Goal: Transaction & Acquisition: Purchase product/service

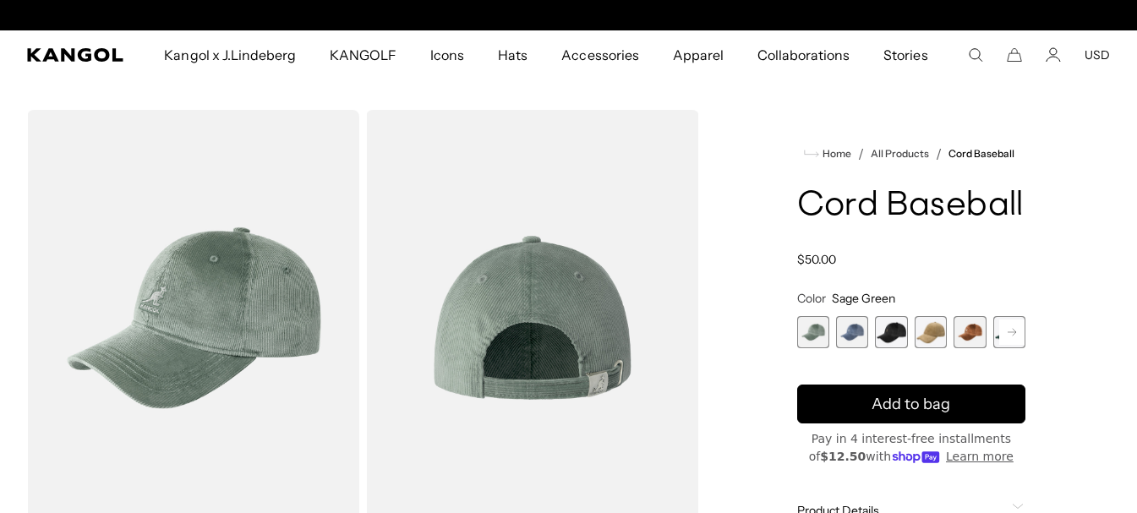
scroll to position [0, 348]
click at [856, 325] on span "2 of 9" at bounding box center [852, 332] width 32 height 32
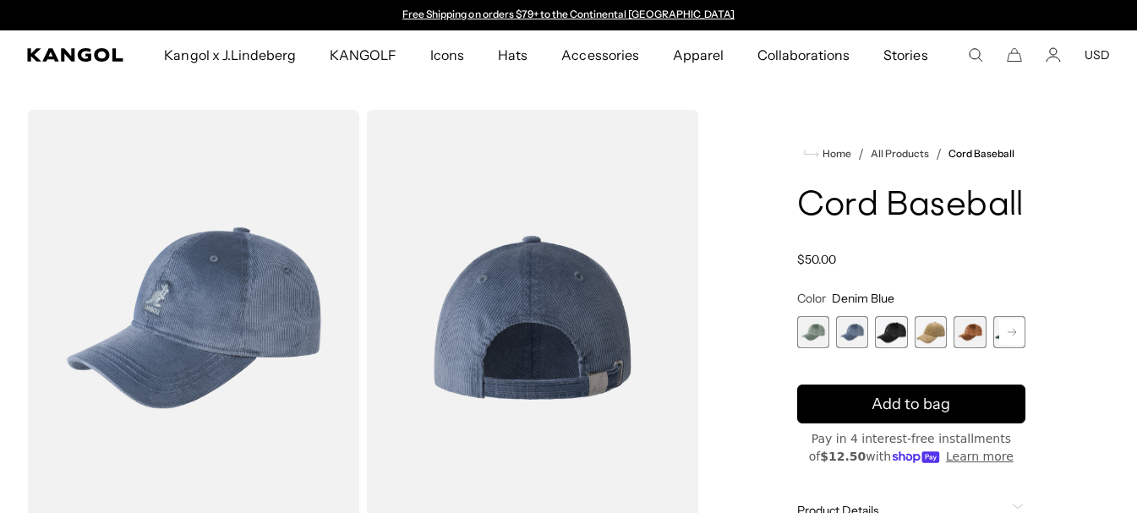
click at [883, 326] on span "3 of 9" at bounding box center [891, 332] width 32 height 32
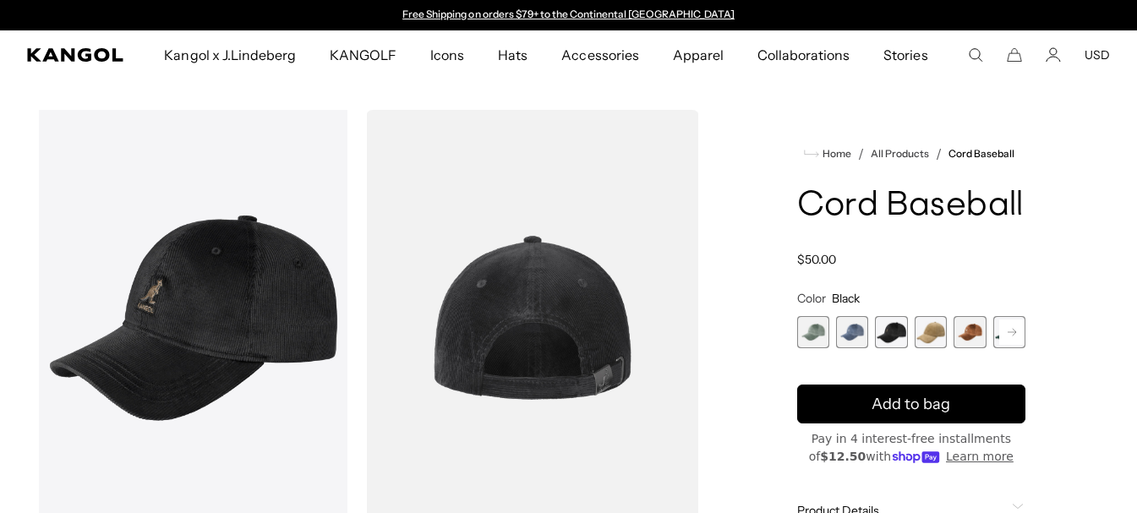
click at [926, 332] on span "4 of 9" at bounding box center [931, 332] width 32 height 32
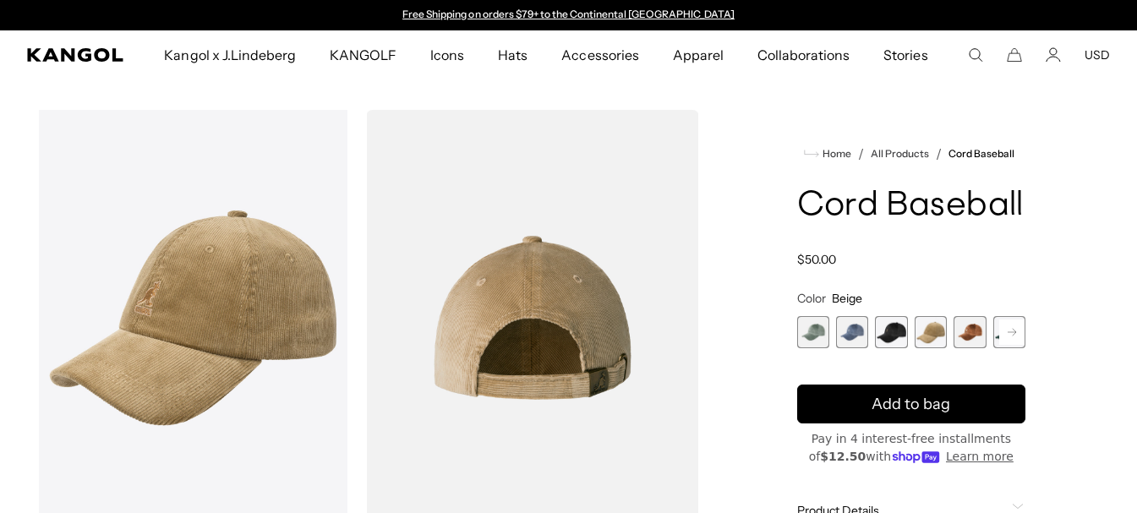
click at [959, 329] on span "5 of 9" at bounding box center [969, 332] width 32 height 32
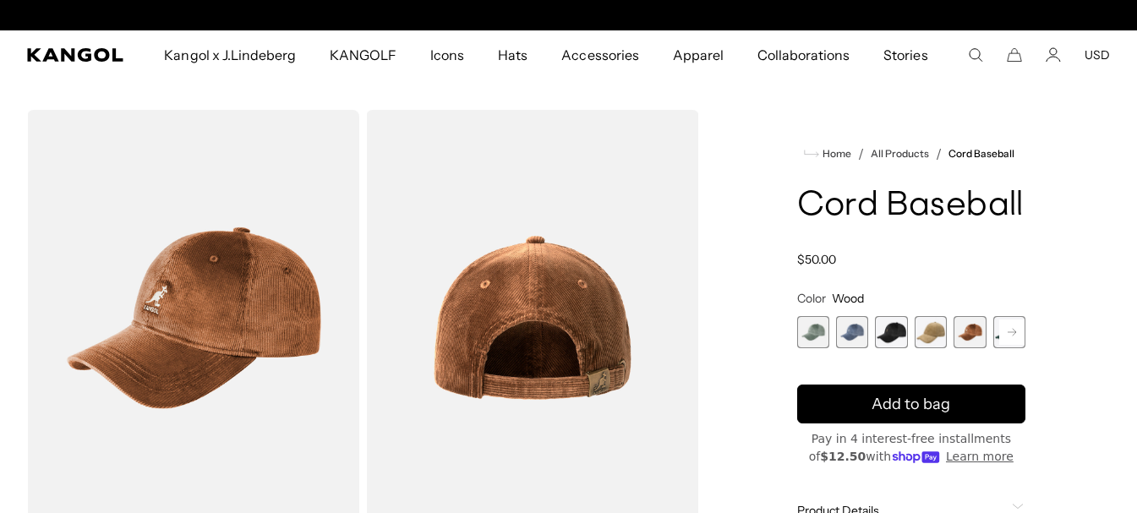
scroll to position [0, 348]
click at [998, 328] on button "Next" at bounding box center [1011, 332] width 27 height 27
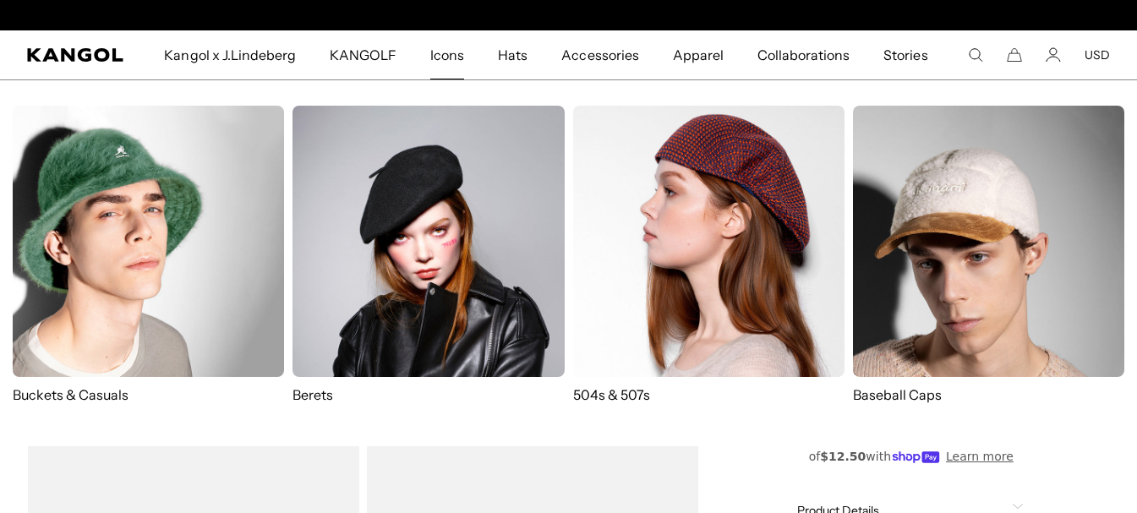
scroll to position [0, 0]
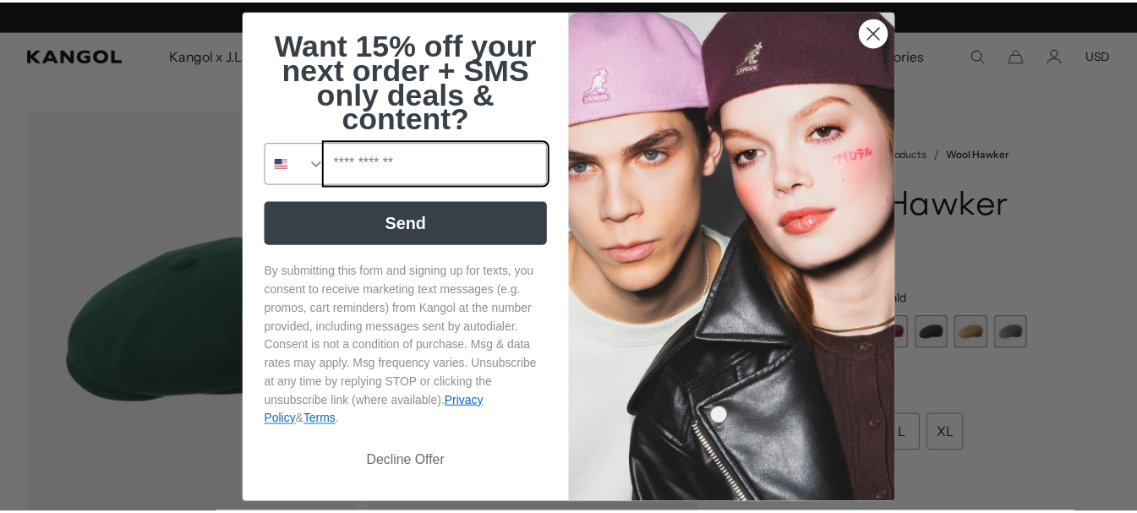
scroll to position [0, 348]
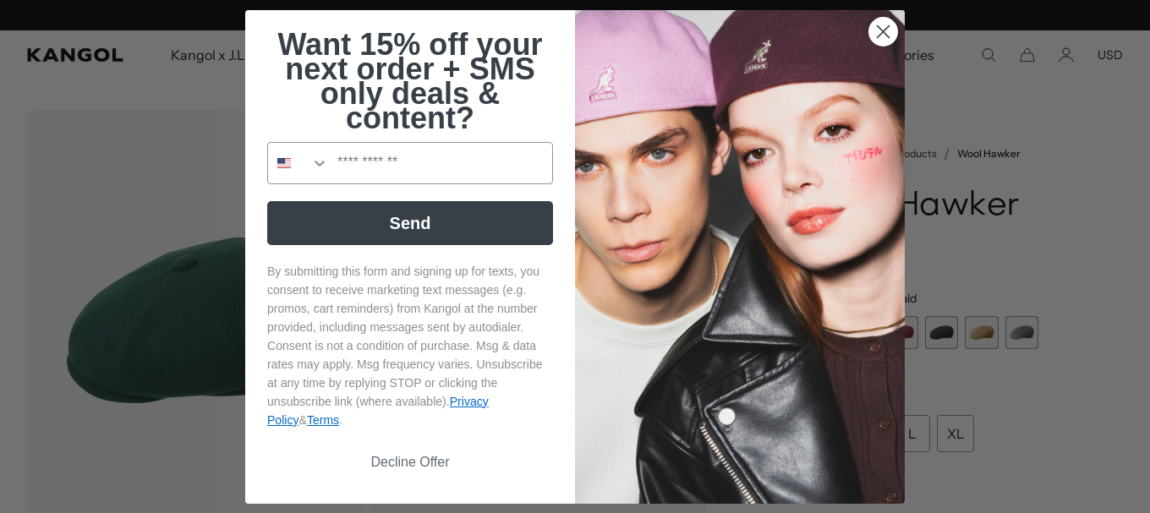
click at [877, 27] on circle "Close dialog" at bounding box center [883, 31] width 28 height 28
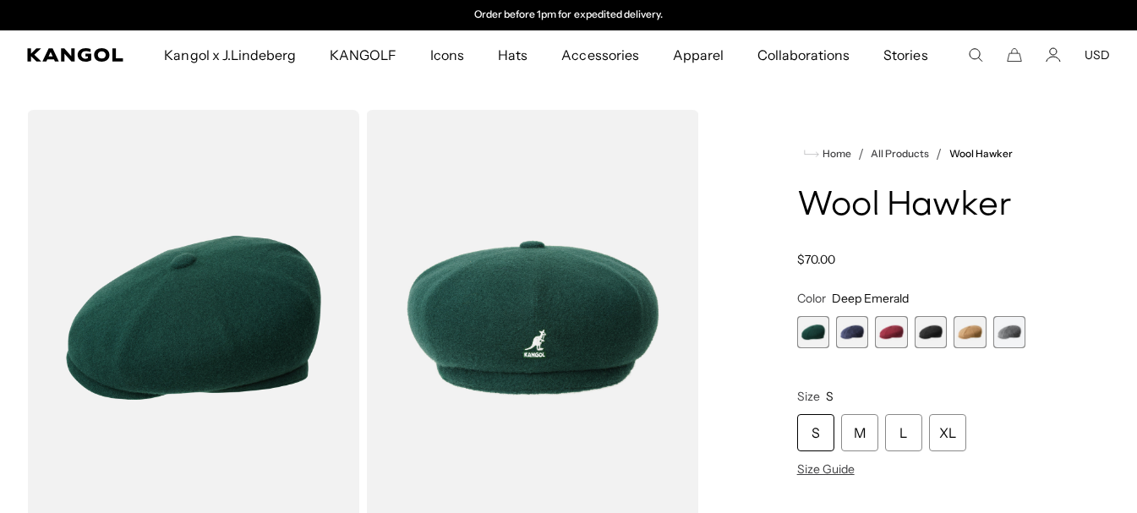
click at [1008, 335] on span "6 of 6" at bounding box center [1009, 332] width 32 height 32
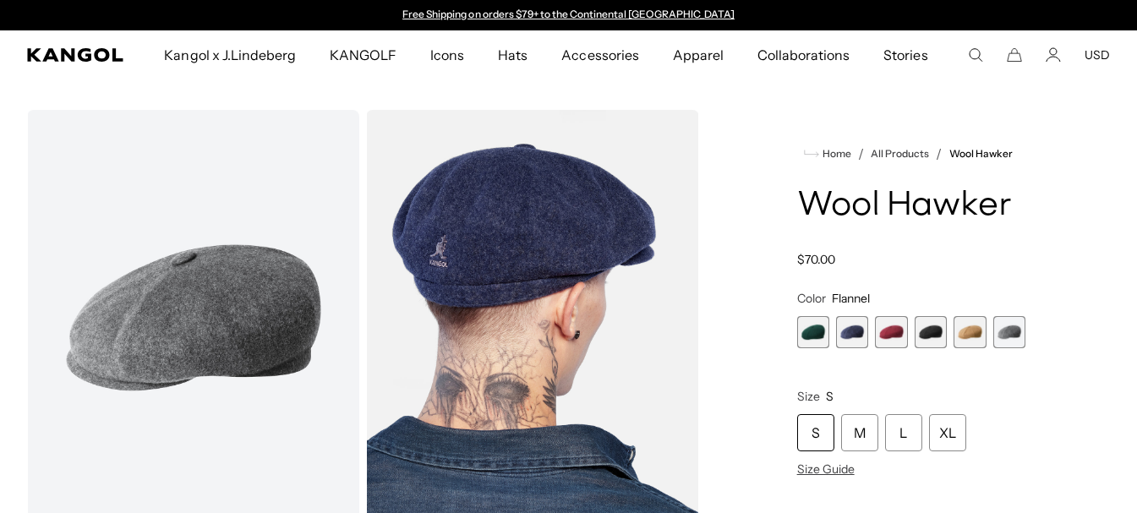
click at [976, 336] on span "5 of 6" at bounding box center [969, 332] width 32 height 32
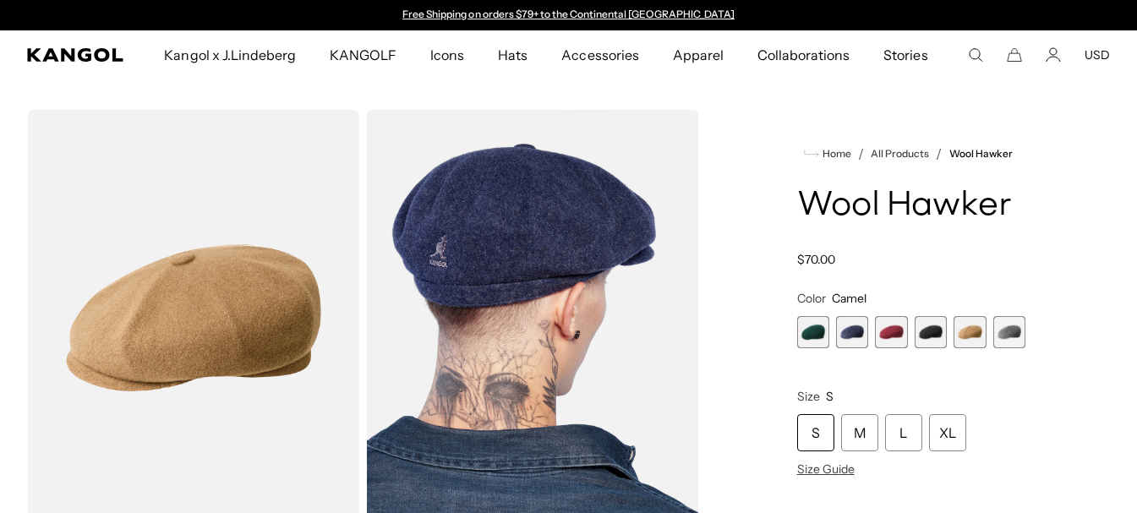
click at [899, 340] on span "3 of 6" at bounding box center [891, 332] width 32 height 32
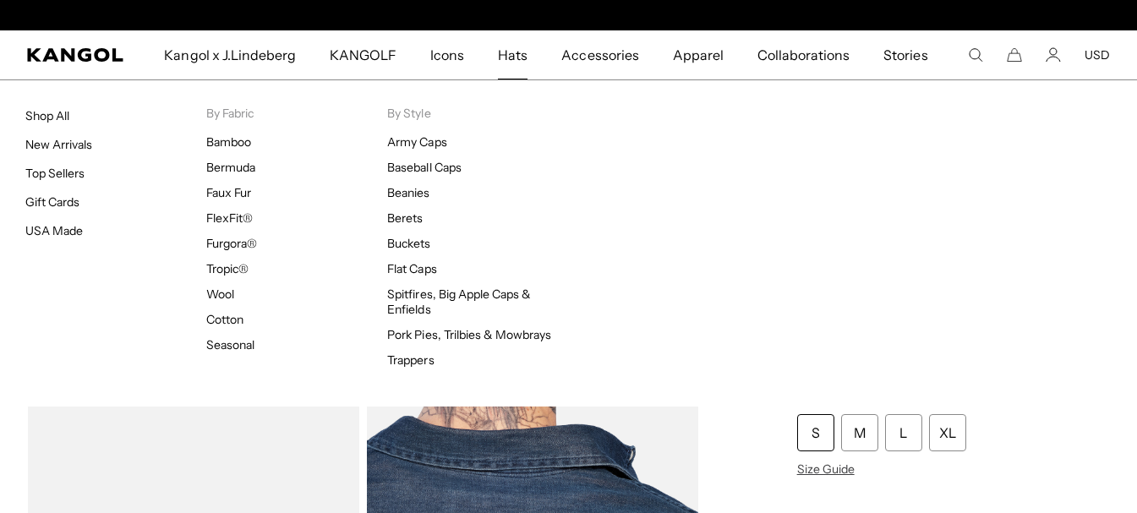
scroll to position [0, 348]
click at [46, 114] on link "Shop All" at bounding box center [47, 115] width 44 height 15
